Goal: Information Seeking & Learning: Learn about a topic

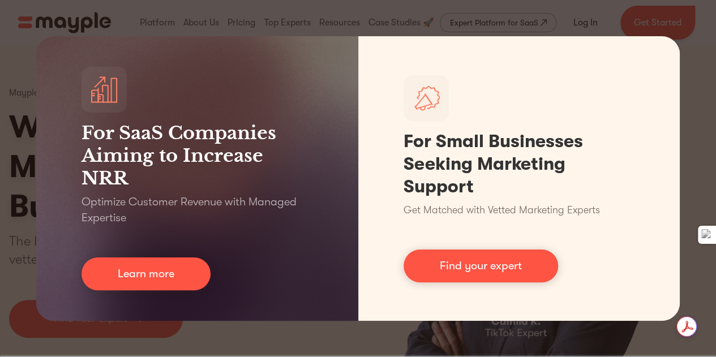
click at [429, 11] on div "For SaaS Companies Aiming to Increase NRR Optimize Customer Revenue with Manage…" at bounding box center [358, 178] width 716 height 357
click at [657, 347] on div "For SaaS Companies Aiming to Increase NRR Optimize Customer Revenue with Manage…" at bounding box center [358, 178] width 716 height 357
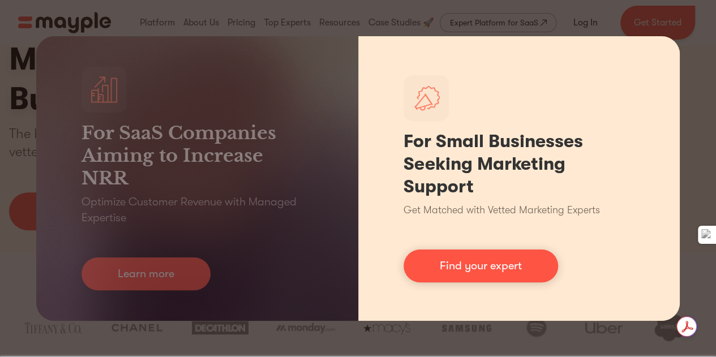
scroll to position [107, 0]
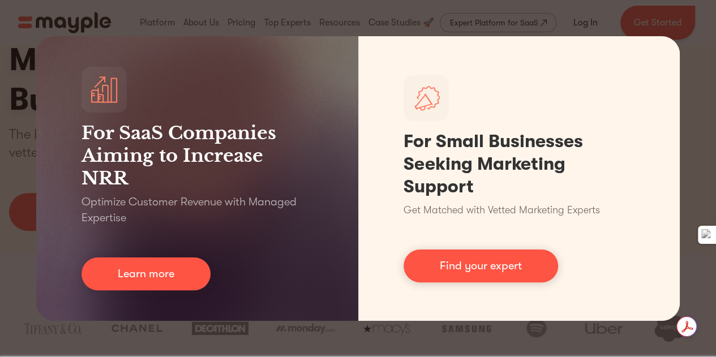
click at [690, 19] on div "For SaaS Companies Aiming to Increase NRR Optimize Customer Revenue with Manage…" at bounding box center [358, 178] width 716 height 357
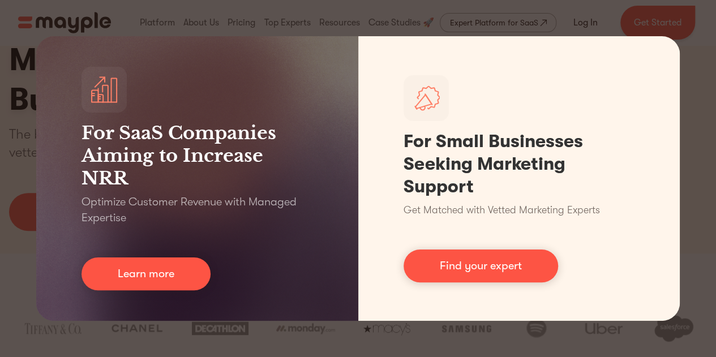
scroll to position [107, 0]
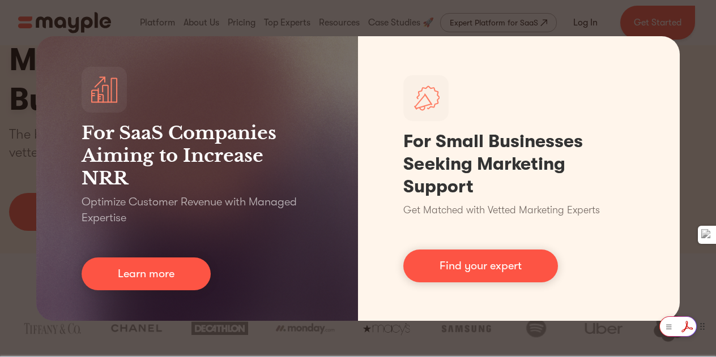
click at [691, 250] on html "By continuing to use this site you agree to our Cookie Policy Got it Join us LI…" at bounding box center [358, 71] width 716 height 357
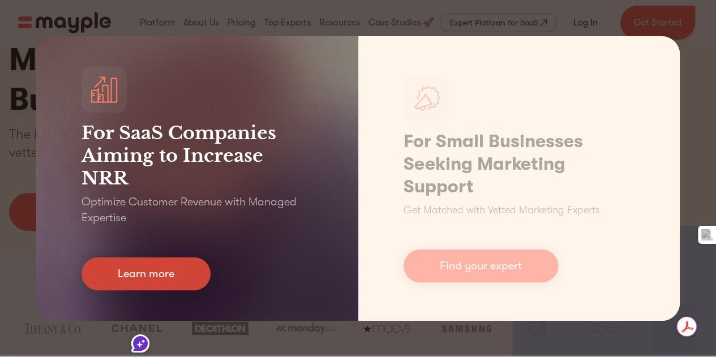
click at [164, 285] on link "Learn more" at bounding box center [146, 274] width 129 height 33
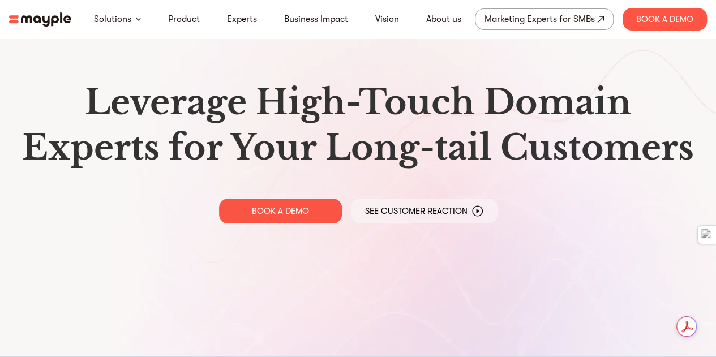
click at [55, 19] on img at bounding box center [40, 19] width 62 height 14
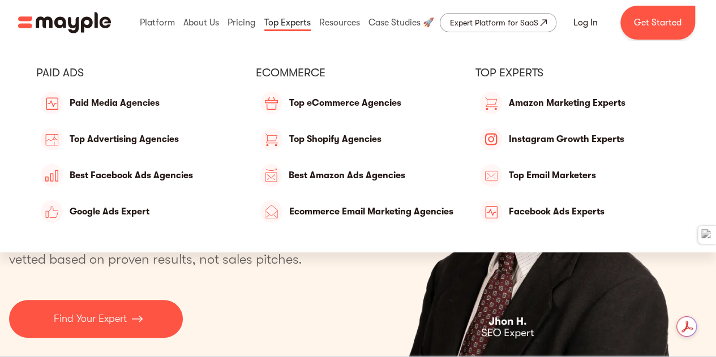
click at [280, 18] on link at bounding box center [288, 23] width 52 height 36
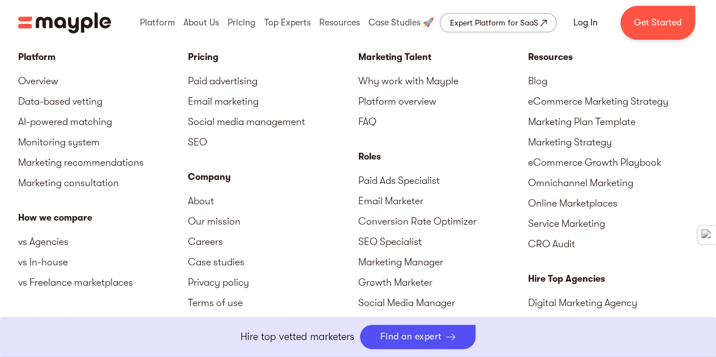
scroll to position [5023, 0]
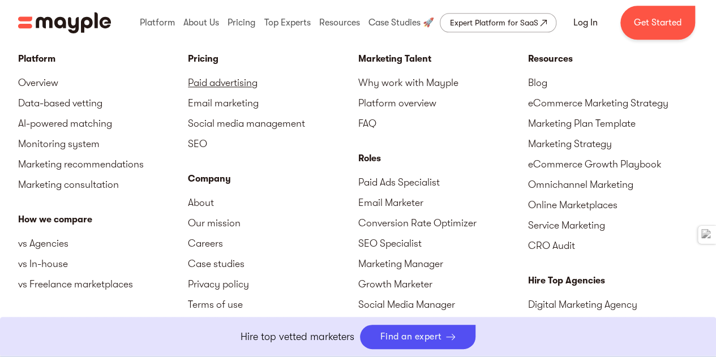
click at [248, 83] on link "Paid advertising" at bounding box center [273, 82] width 170 height 20
click at [207, 79] on link "Paid advertising" at bounding box center [273, 82] width 170 height 20
click at [385, 75] on link "Why work with Mayple" at bounding box center [443, 82] width 170 height 20
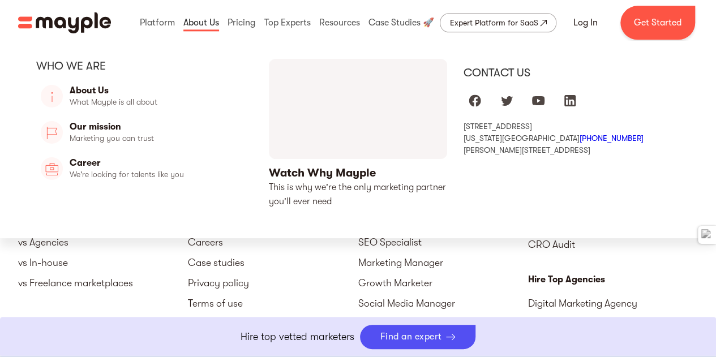
scroll to position [5023, 0]
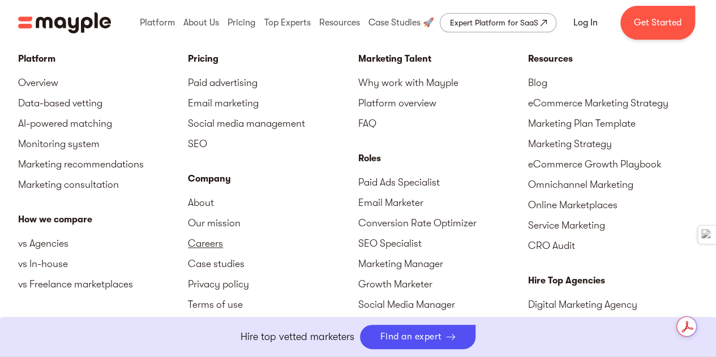
click at [196, 233] on link "Careers" at bounding box center [273, 243] width 170 height 20
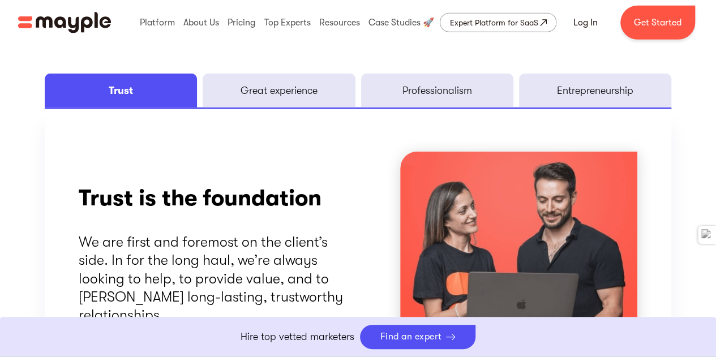
scroll to position [1561, 0]
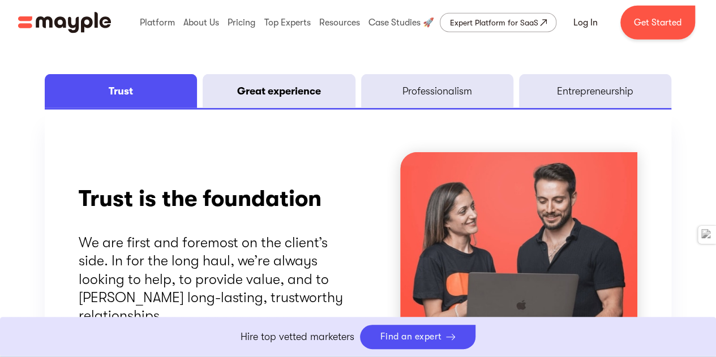
click at [310, 99] on link "Great experience" at bounding box center [279, 91] width 152 height 34
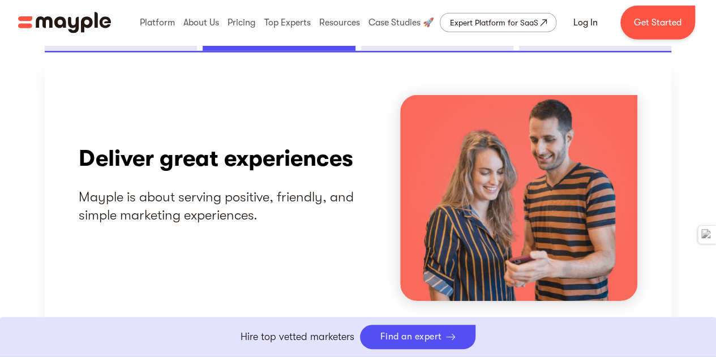
scroll to position [1597, 0]
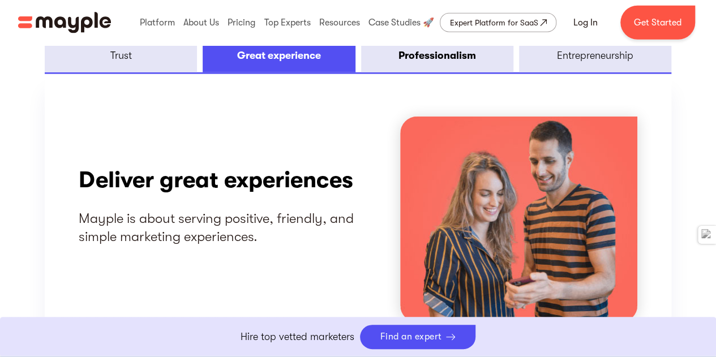
click at [408, 70] on link "Professionalism" at bounding box center [437, 56] width 152 height 34
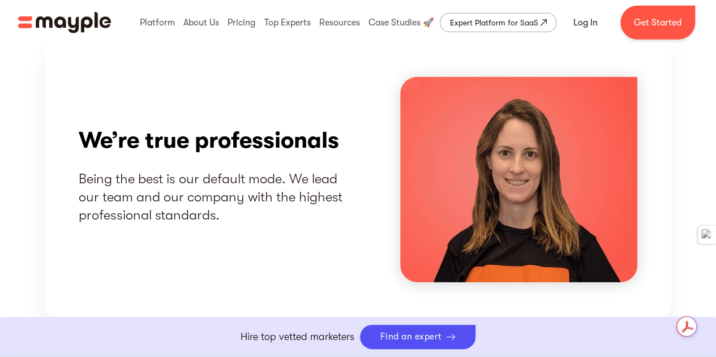
scroll to position [1573, 0]
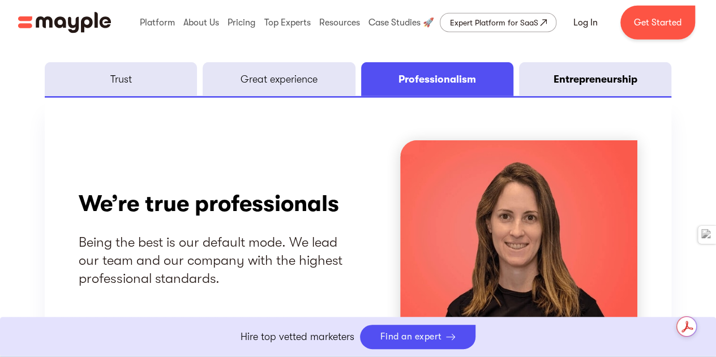
click at [553, 84] on div "Entrepreneurship" at bounding box center [595, 79] width 84 height 14
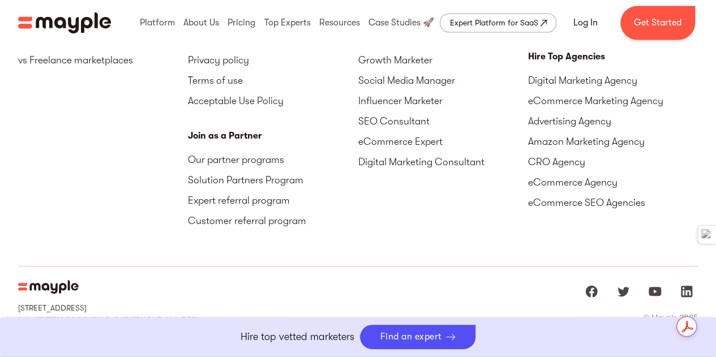
scroll to position [3066, 0]
click at [654, 20] on link "Get Started" at bounding box center [658, 23] width 75 height 34
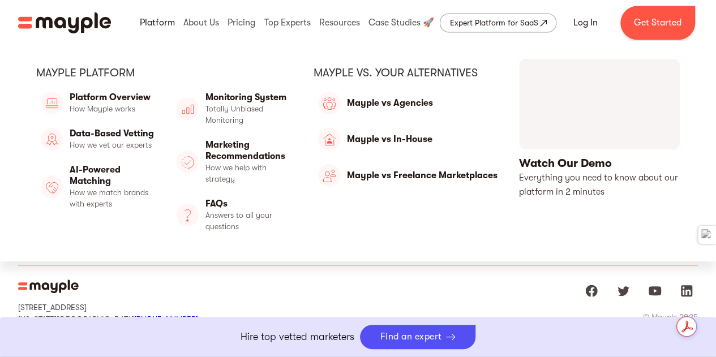
click at [162, 20] on link at bounding box center [157, 23] width 41 height 36
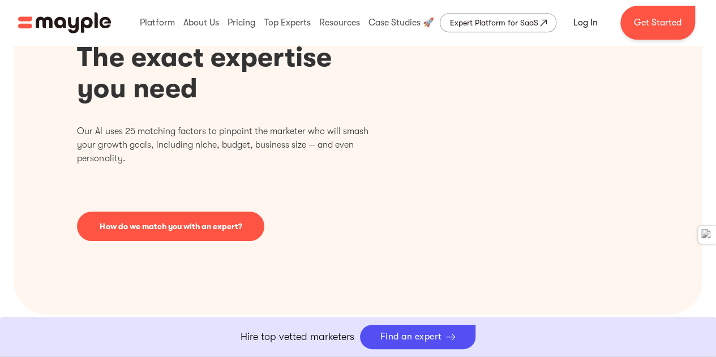
scroll to position [428, 0]
